Goal: Information Seeking & Learning: Understand process/instructions

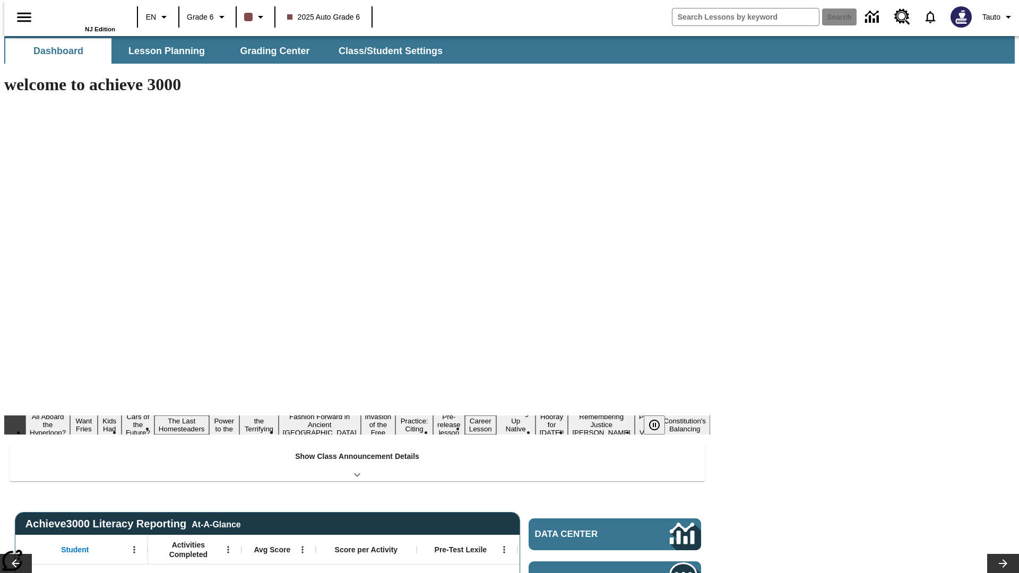
type input "-1"
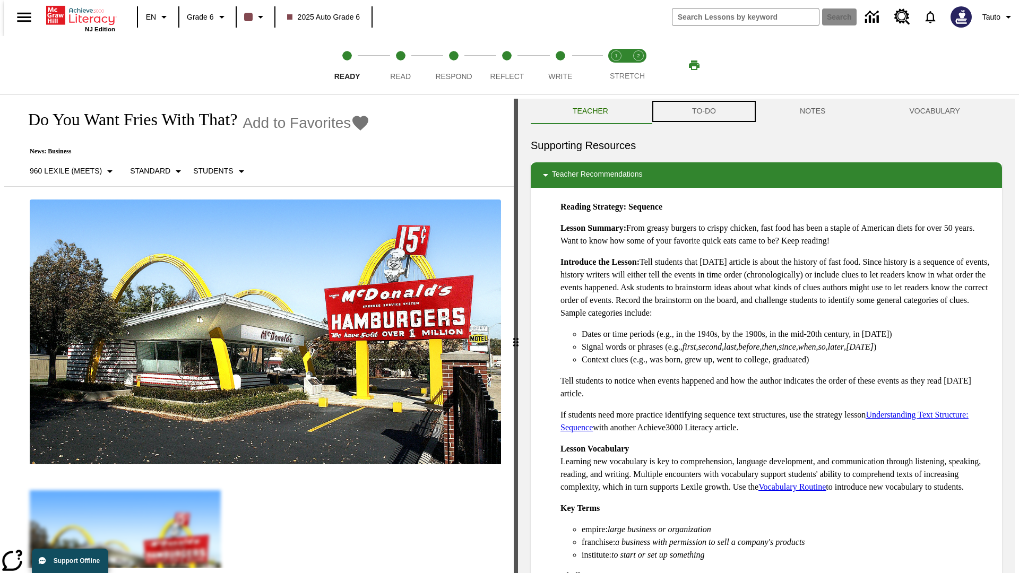
click at [704, 112] on button "TO-DO" at bounding box center [704, 111] width 108 height 25
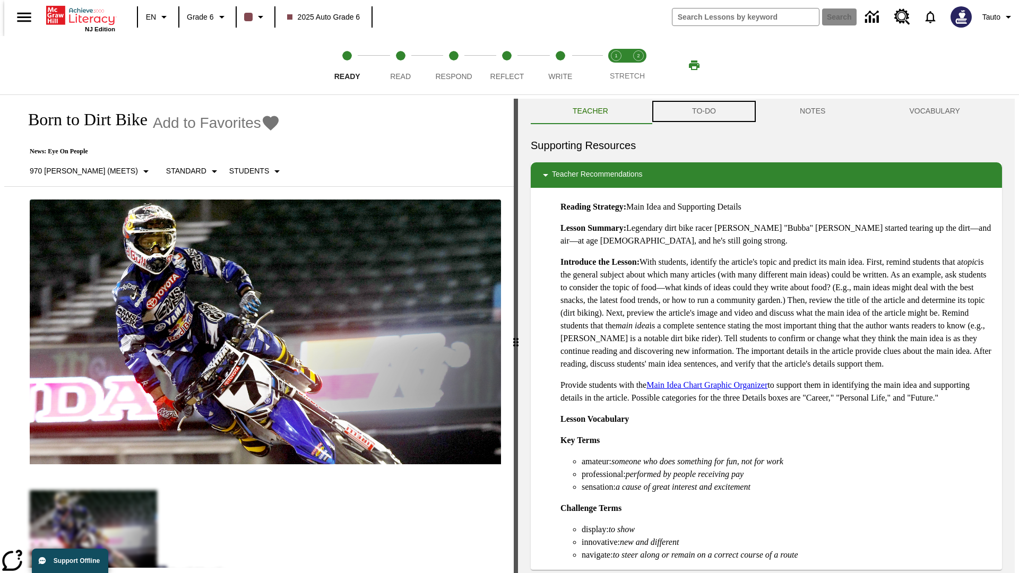
click at [704, 112] on button "TO-DO" at bounding box center [704, 111] width 108 height 25
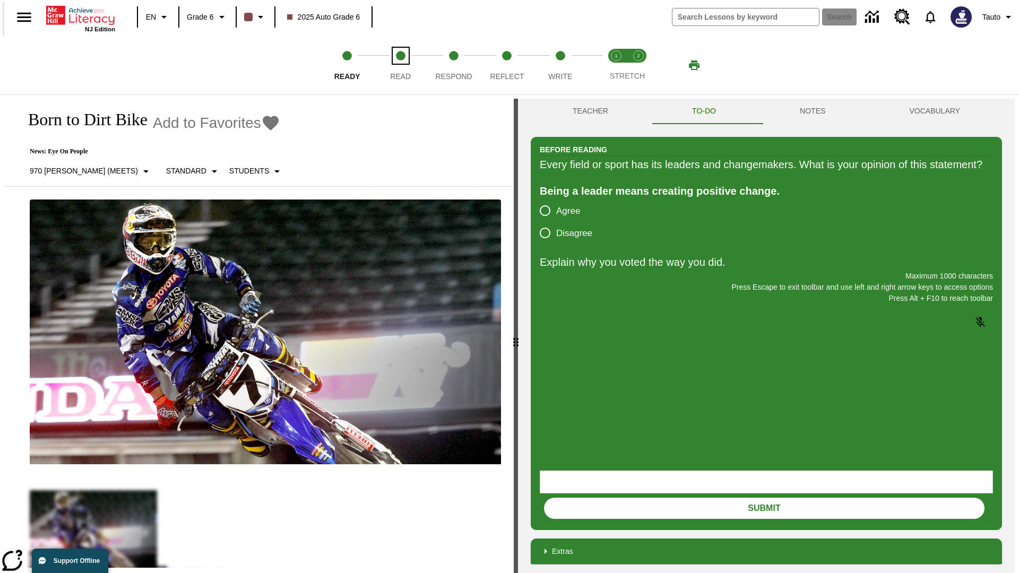
click at [400, 65] on span "Read" at bounding box center [400, 72] width 21 height 19
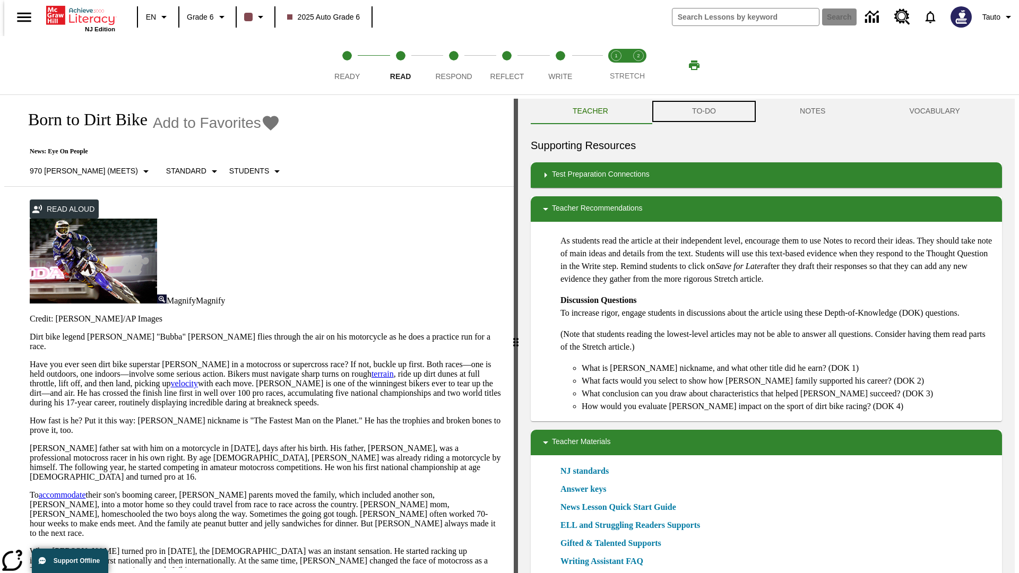
scroll to position [1, 0]
click at [704, 112] on button "TO-DO" at bounding box center [704, 110] width 108 height 25
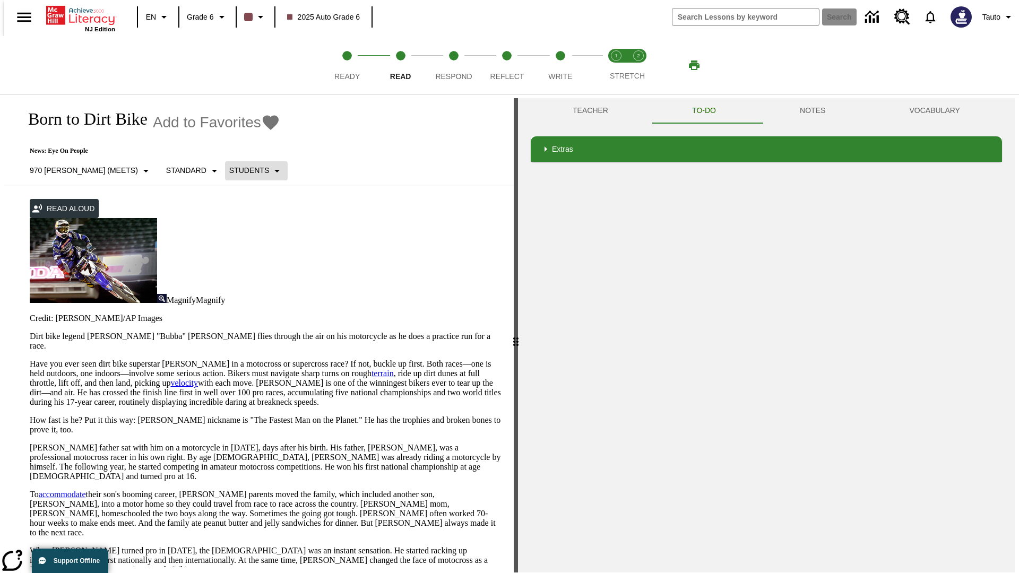
click at [229, 170] on p "Students" at bounding box center [249, 170] width 40 height 11
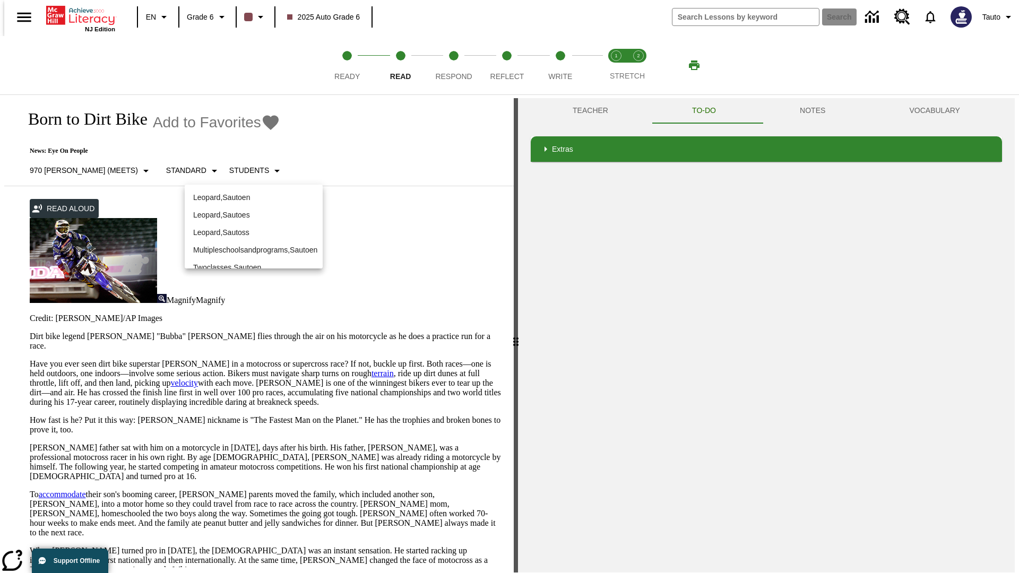
click at [245, 192] on p "Leopard , Sautoen" at bounding box center [253, 197] width 121 height 11
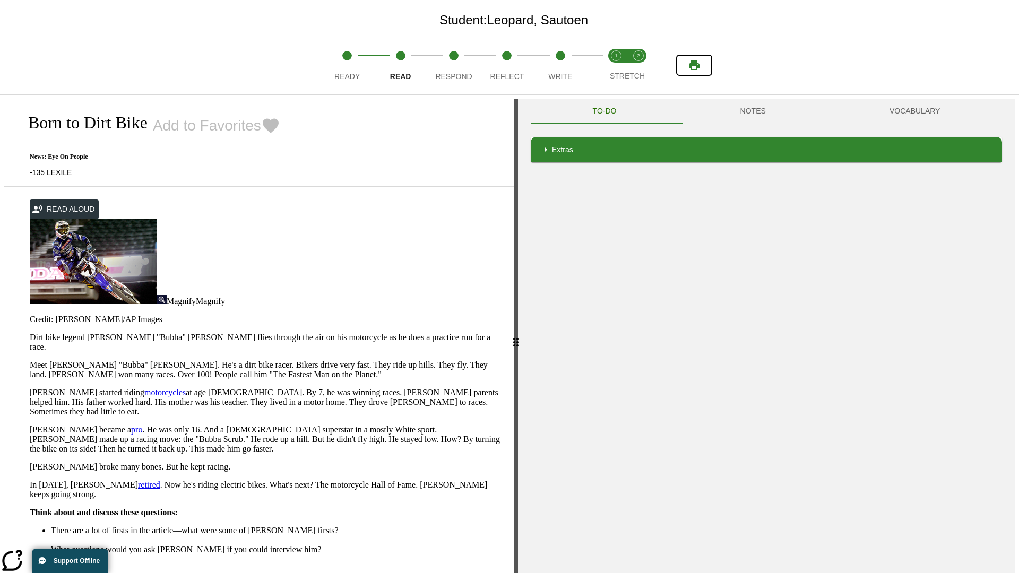
click at [695, 65] on icon "Print" at bounding box center [694, 66] width 11 height 10
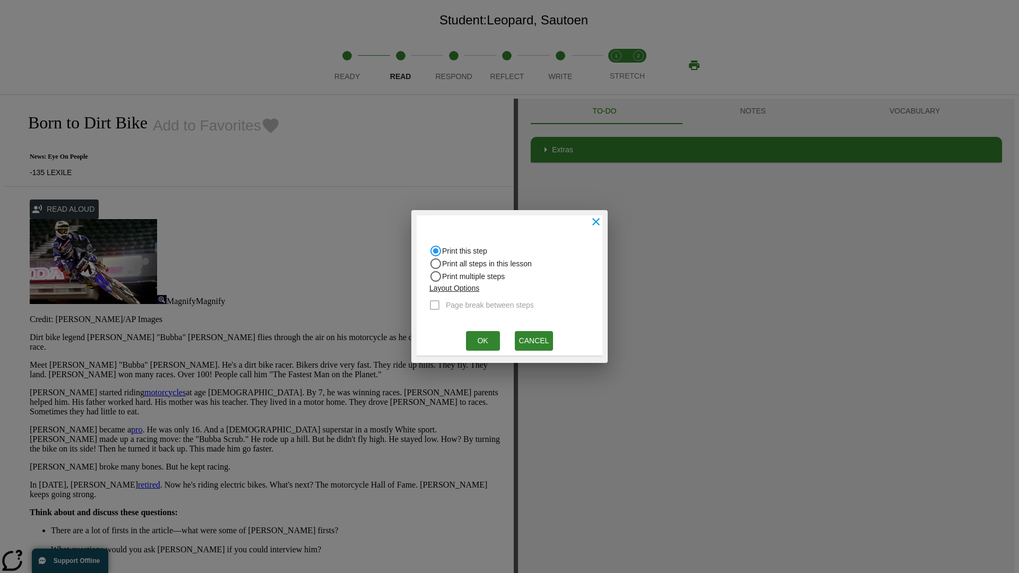
click at [436, 264] on input "Print all steps in this lesson" at bounding box center [436, 264] width 13 height 13
radio input "true"
radio input "false"
checkbox input "true"
click at [483, 341] on button "Ok" at bounding box center [483, 341] width 34 height 20
